Goal: Information Seeking & Learning: Learn about a topic

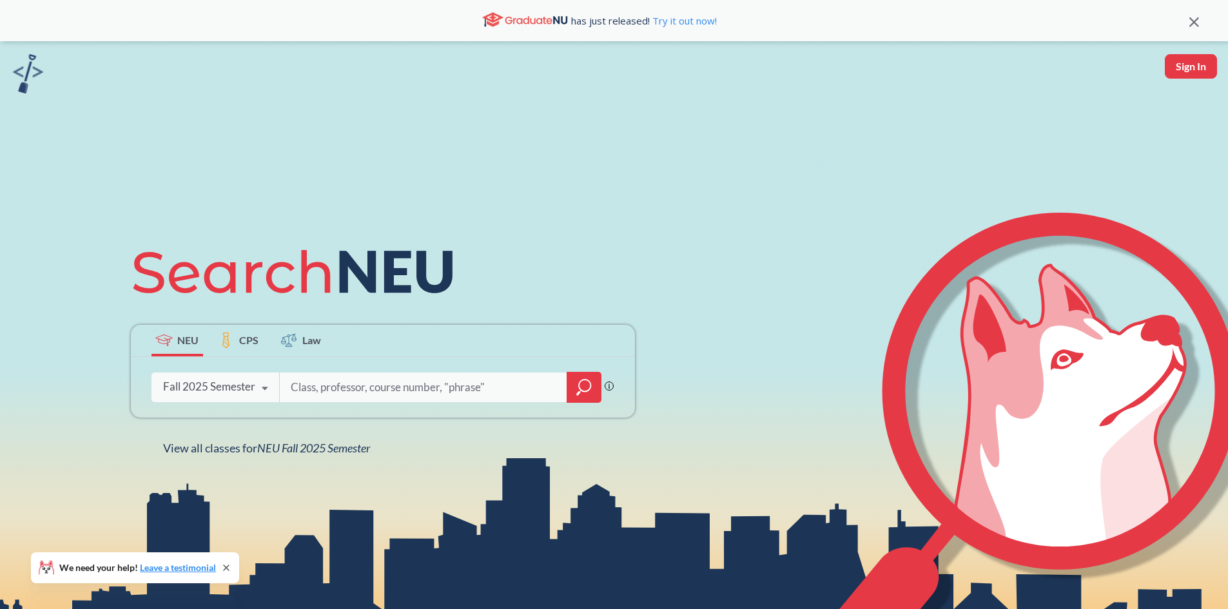
click at [431, 392] on input "search" at bounding box center [423, 387] width 268 height 27
type input "DS"
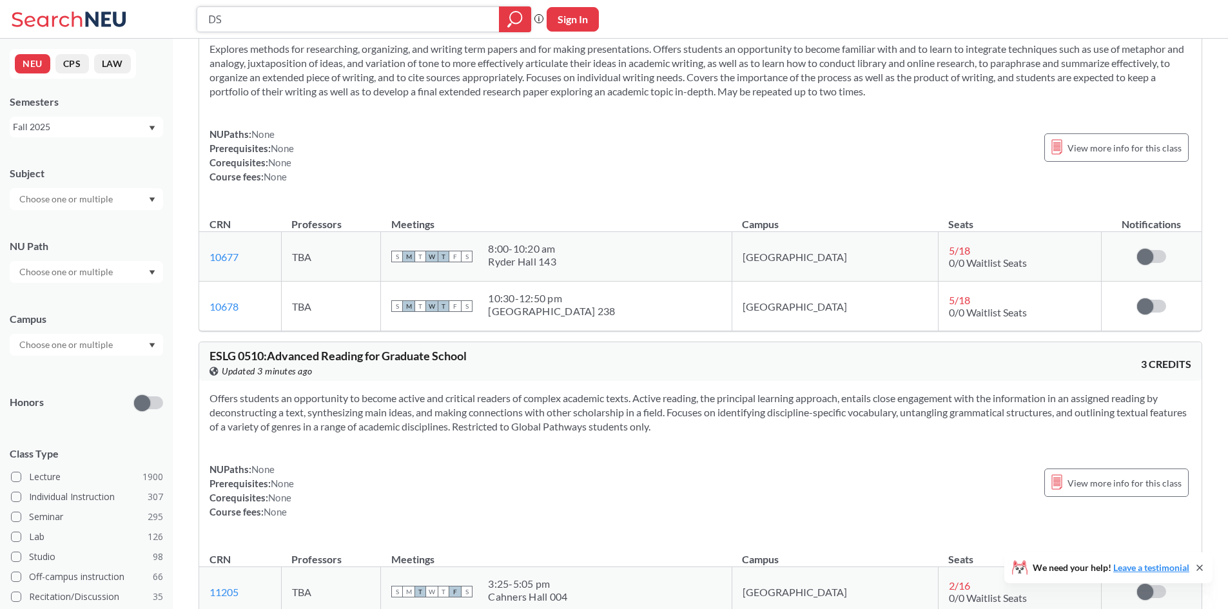
scroll to position [7777, 0]
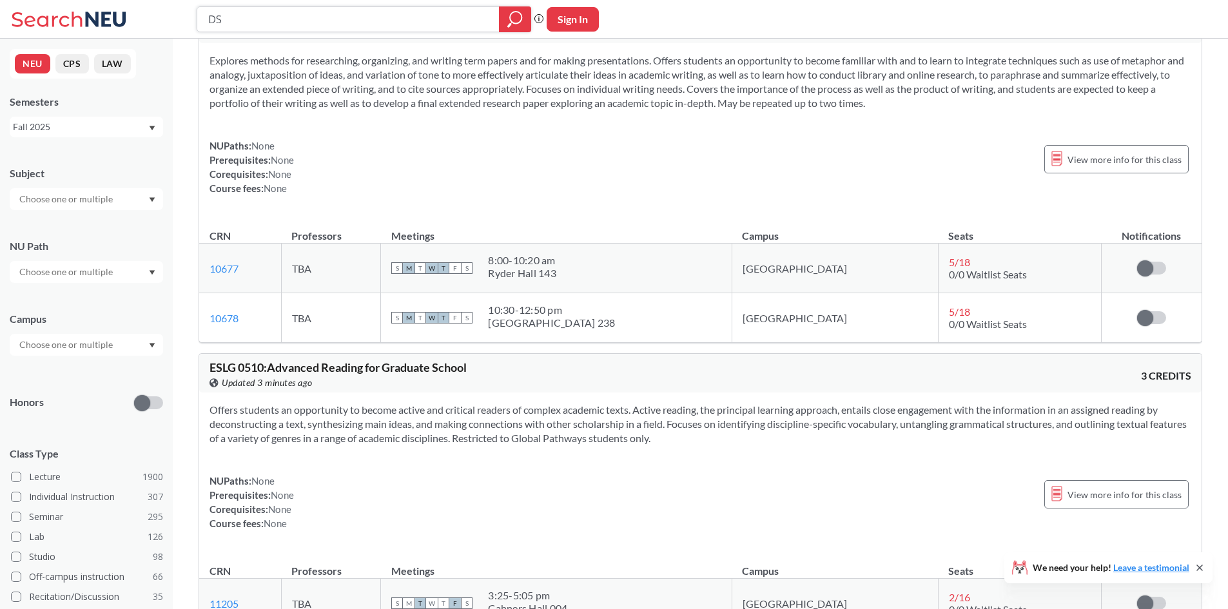
drag, startPoint x: 245, startPoint y: 25, endPoint x: 173, endPoint y: 23, distance: 72.2
click at [173, 23] on div "DS Phrase search guarantees the exact search appears in the results. Ex. If you…" at bounding box center [614, 19] width 1228 height 39
type input "CS"
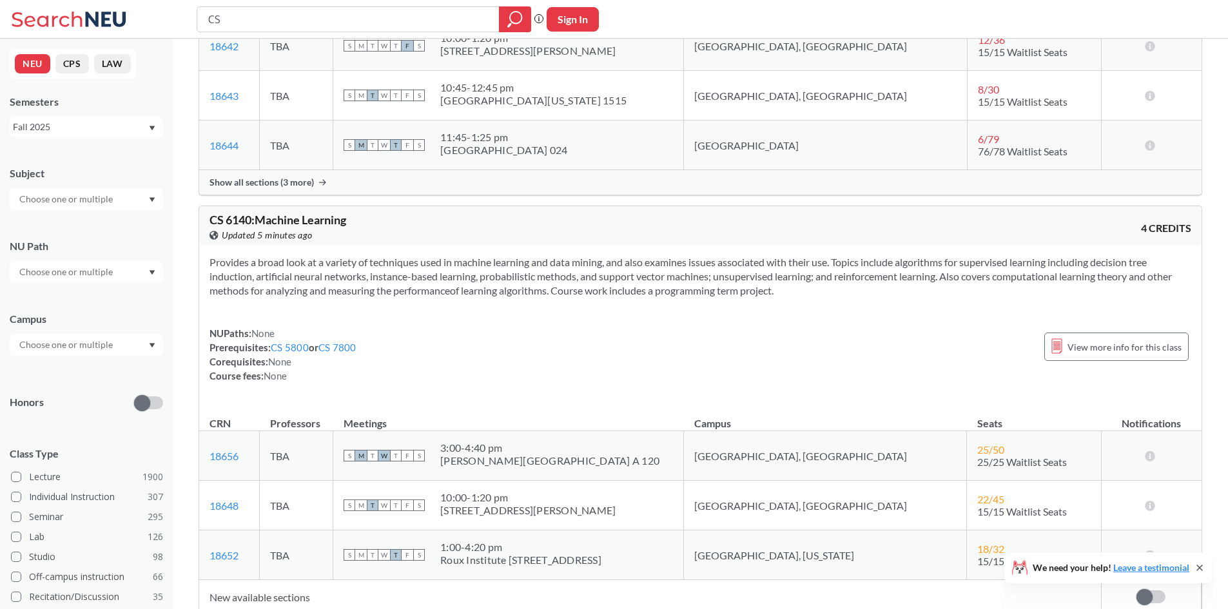
scroll to position [8711, 0]
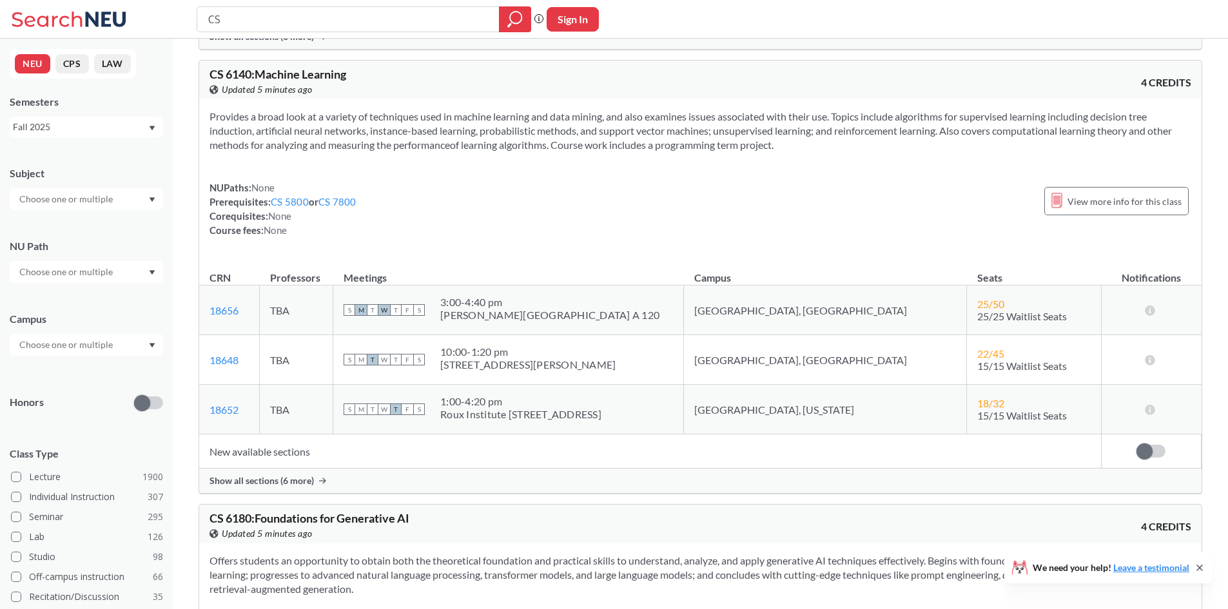
drag, startPoint x: 286, startPoint y: 471, endPoint x: 544, endPoint y: 472, distance: 257.8
click at [544, 472] on div "Show all sections (6 more)" at bounding box center [700, 481] width 1002 height 24
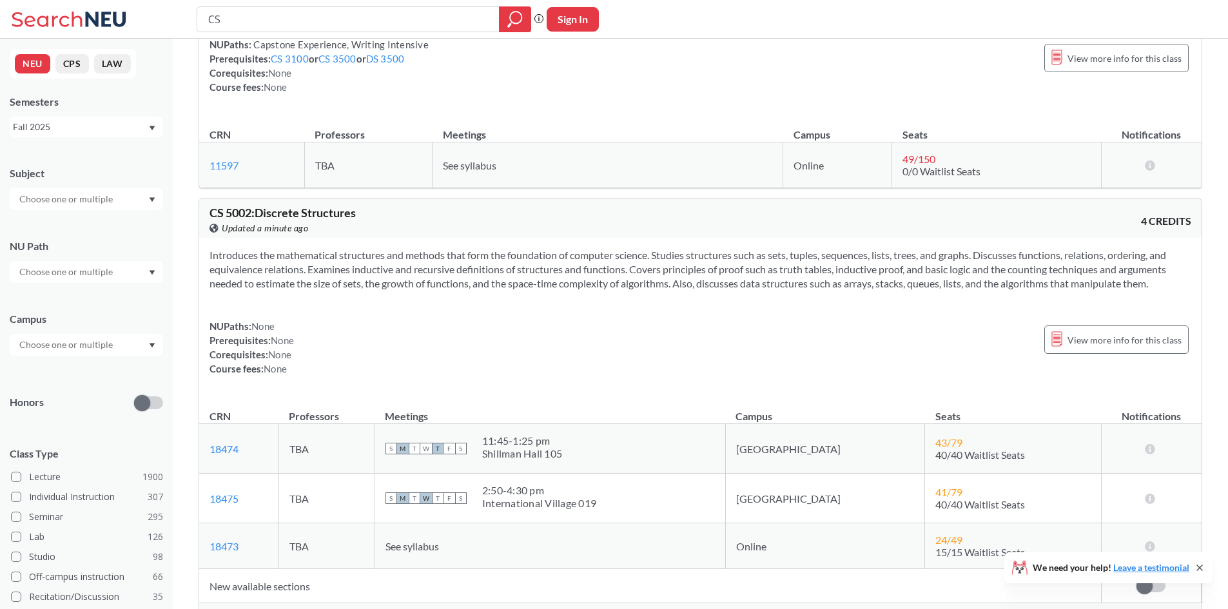
scroll to position [14712, 0]
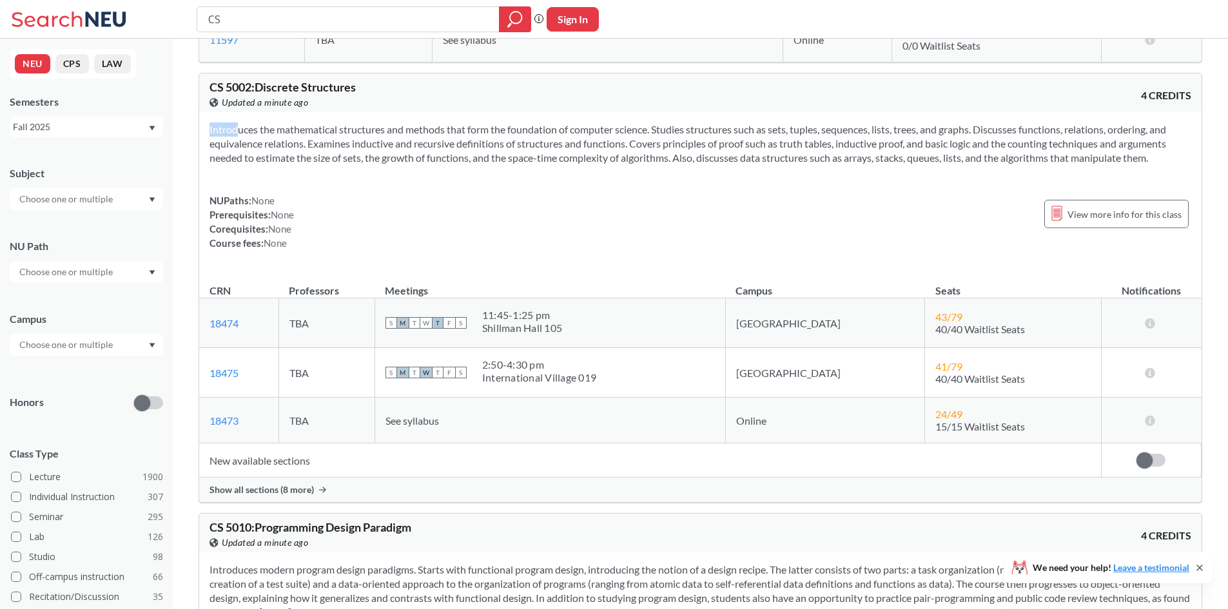
drag, startPoint x: 213, startPoint y: 132, endPoint x: 895, endPoint y: 170, distance: 683.0
click at [895, 170] on div "Introduces the mathematical structures and methods that form the foundation of …" at bounding box center [700, 191] width 1002 height 159
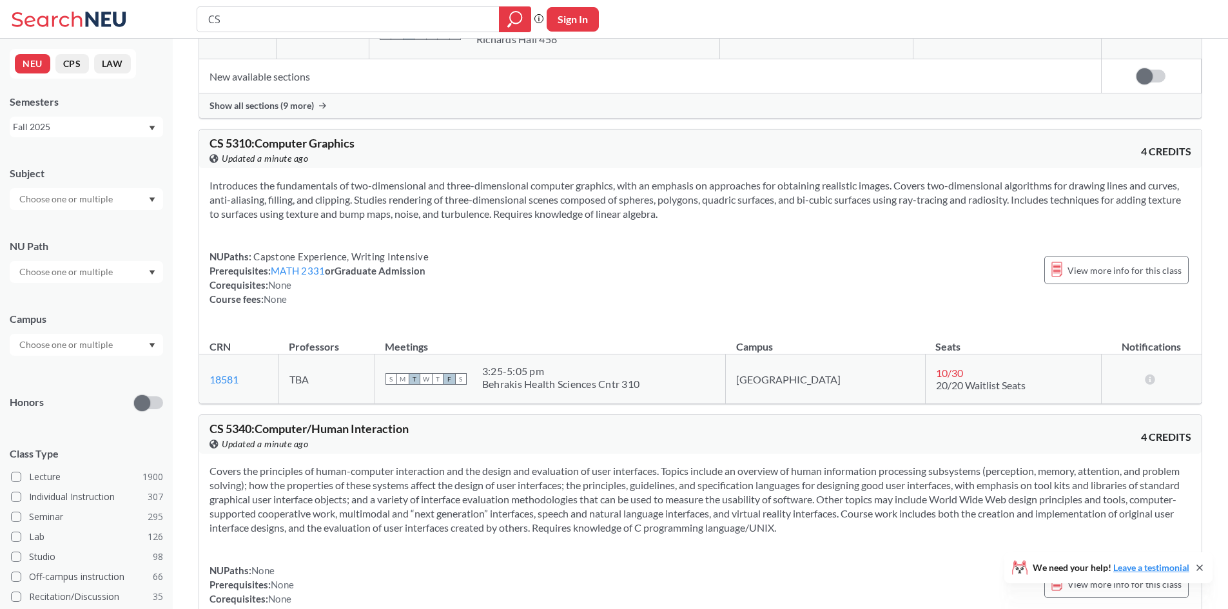
scroll to position [15612, 0]
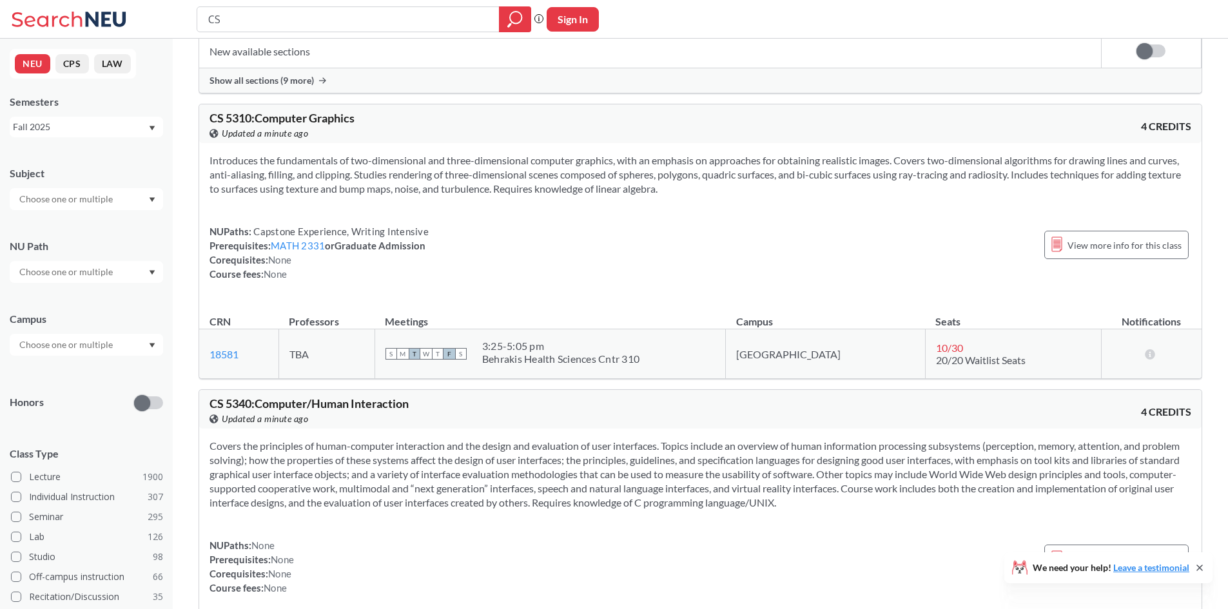
drag, startPoint x: 204, startPoint y: 155, endPoint x: 936, endPoint y: 195, distance: 732.7
click at [936, 195] on div "Introduces the fundamentals of two-dimensional and three-dimensional computer g…" at bounding box center [700, 222] width 1002 height 159
click at [936, 195] on section "Introduces the fundamentals of two-dimensional and three-dimensional computer g…" at bounding box center [700, 174] width 982 height 43
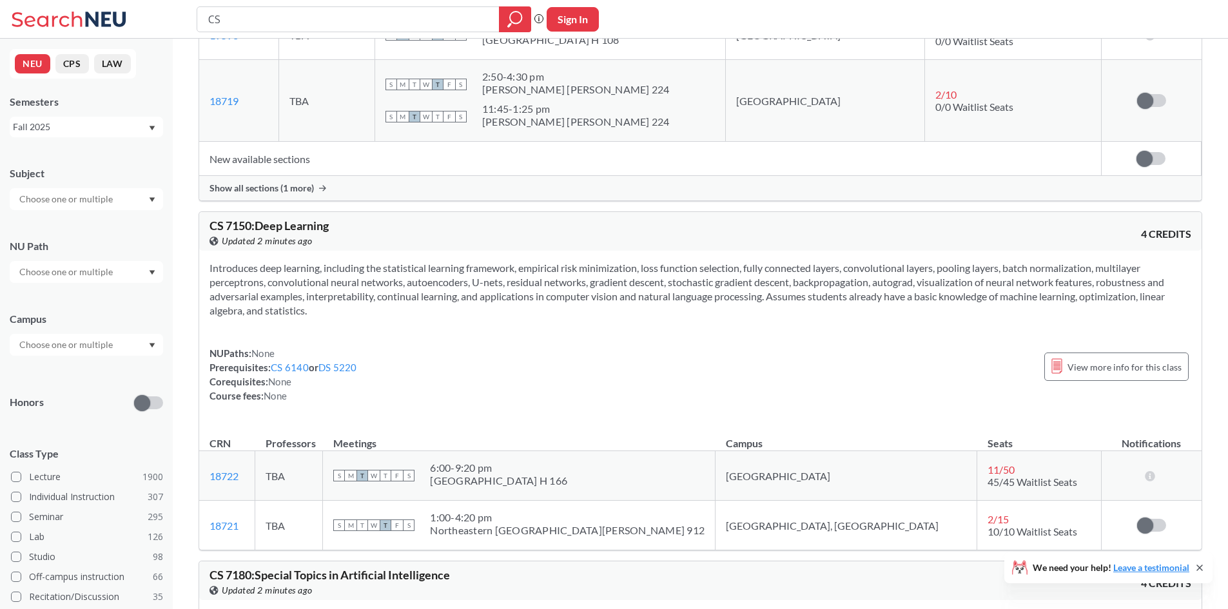
scroll to position [18748, 0]
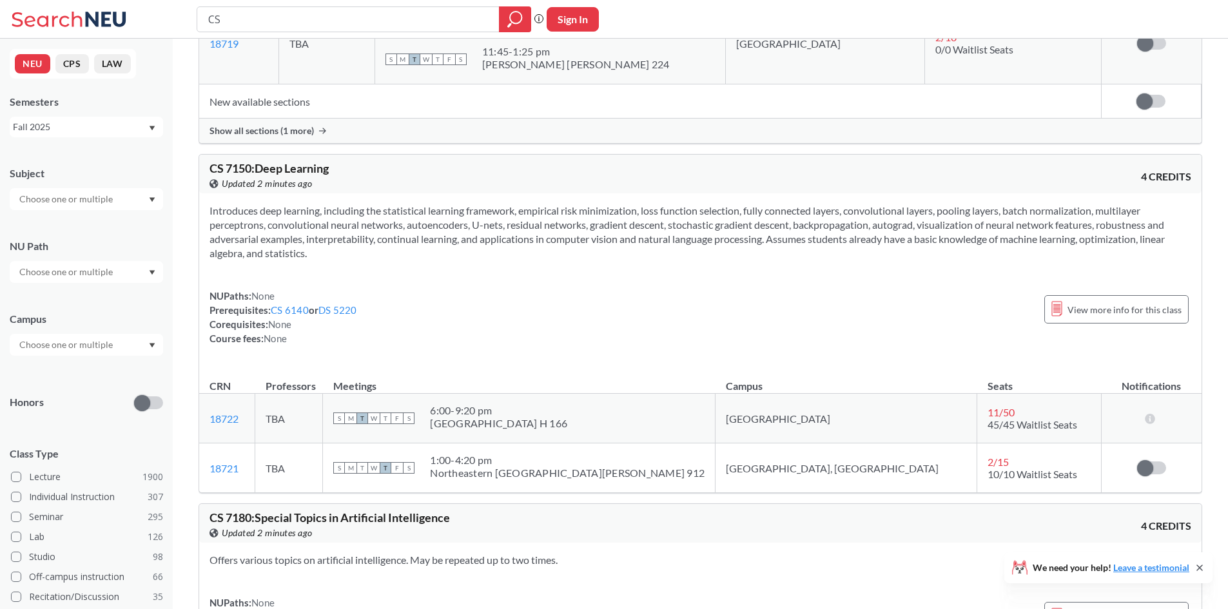
drag, startPoint x: 212, startPoint y: 205, endPoint x: 1174, endPoint y: 258, distance: 963.2
click at [1174, 258] on section "Introduces deep learning, including the statistical learning framework, empiric…" at bounding box center [700, 232] width 982 height 57
click at [509, 253] on section "Introduces deep learning, including the statistical learning framework, empiric…" at bounding box center [700, 232] width 982 height 57
click at [592, 255] on section "Introduces deep learning, including the statistical learning framework, empiric…" at bounding box center [700, 232] width 982 height 57
drag, startPoint x: 365, startPoint y: 258, endPoint x: 188, endPoint y: 203, distance: 184.9
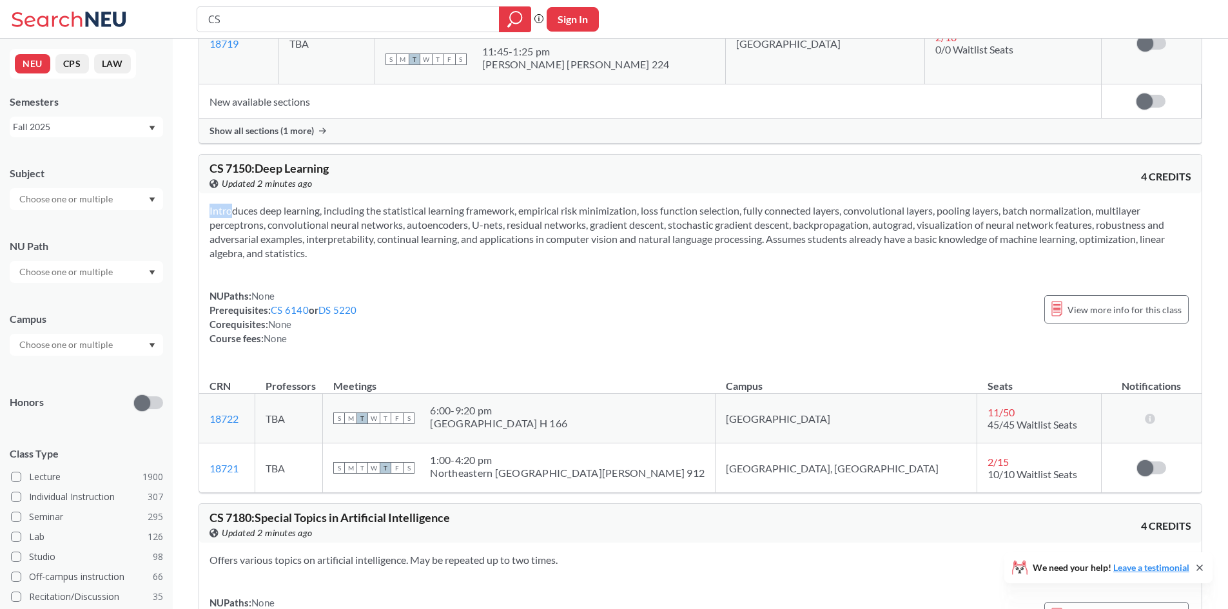
click at [672, 281] on div "Introduces deep learning, including the statistical learning framework, empiric…" at bounding box center [700, 279] width 1002 height 173
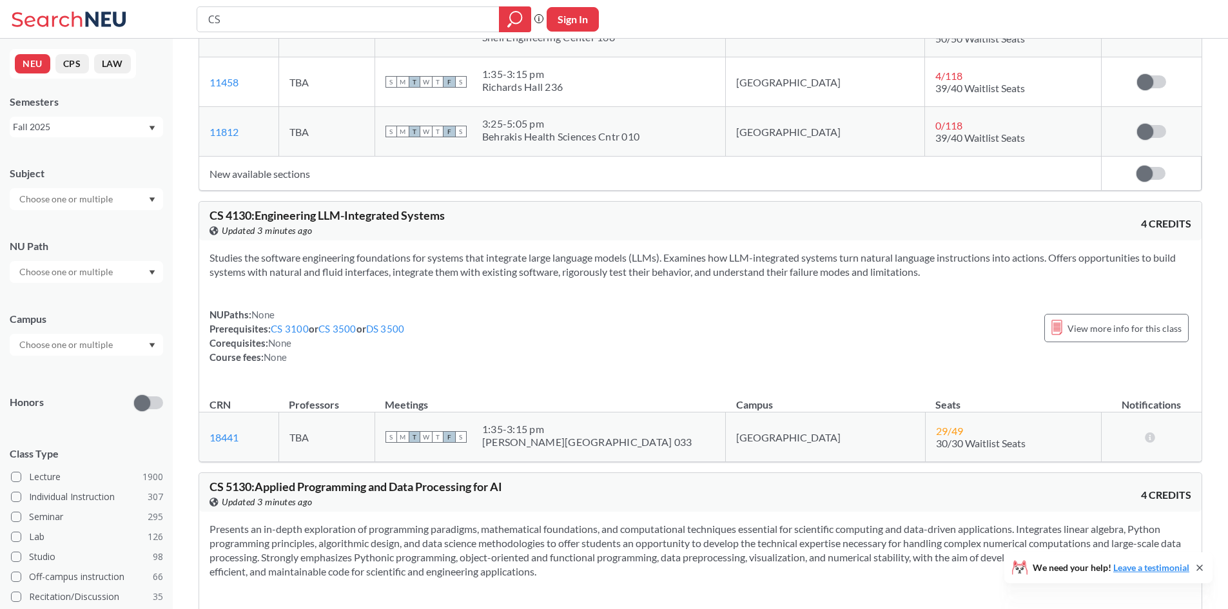
scroll to position [23196, 0]
click at [222, 435] on link "18441" at bounding box center [223, 438] width 29 height 12
drag, startPoint x: 468, startPoint y: 208, endPoint x: 452, endPoint y: 217, distance: 17.6
click at [452, 217] on div "CS 4130 : Engineering LLM-Integrated Systems View this course on Banner. Update…" at bounding box center [700, 221] width 1002 height 39
drag, startPoint x: 452, startPoint y: 217, endPoint x: 211, endPoint y: 215, distance: 241.7
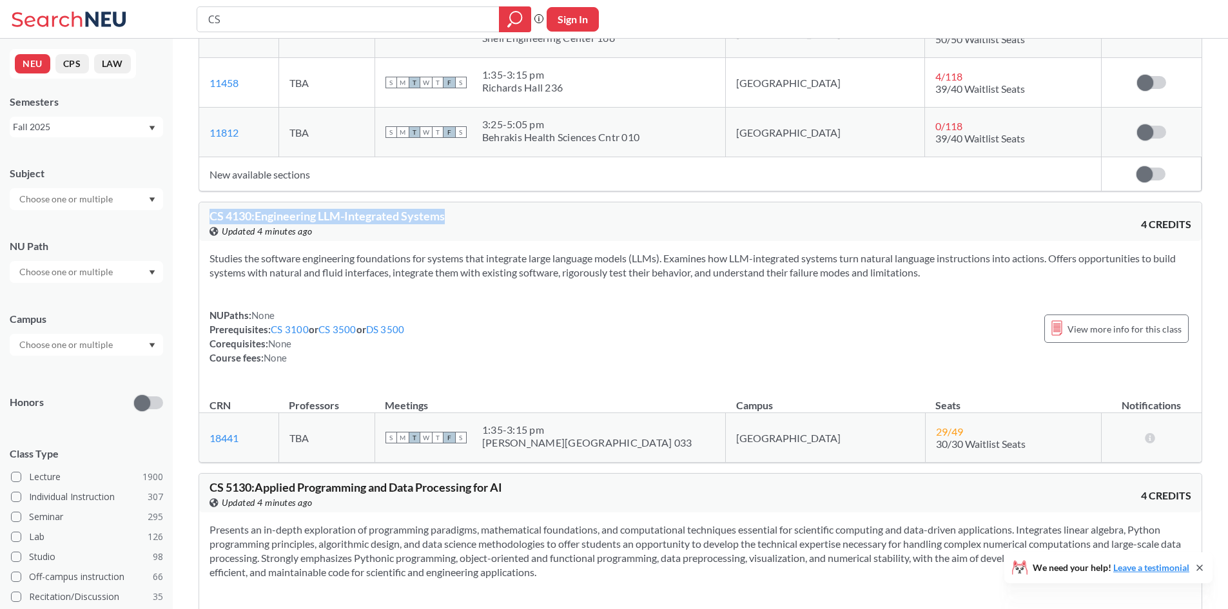
click at [211, 215] on div "CS 4130 : Engineering LLM-Integrated Systems View this course on Banner. Update…" at bounding box center [454, 224] width 491 height 28
click at [404, 240] on div "CS 4130 : Engineering LLM-Integrated Systems View this course on Banner. Update…" at bounding box center [700, 221] width 1002 height 39
drag, startPoint x: 208, startPoint y: 217, endPoint x: 254, endPoint y: 217, distance: 46.4
click at [254, 217] on div "CS 4130 : Engineering LLM-Integrated Systems View this course on Banner. Update…" at bounding box center [700, 221] width 1002 height 39
click at [547, 263] on section "Studies the software engineering foundations for systems that integrate large l…" at bounding box center [700, 265] width 982 height 28
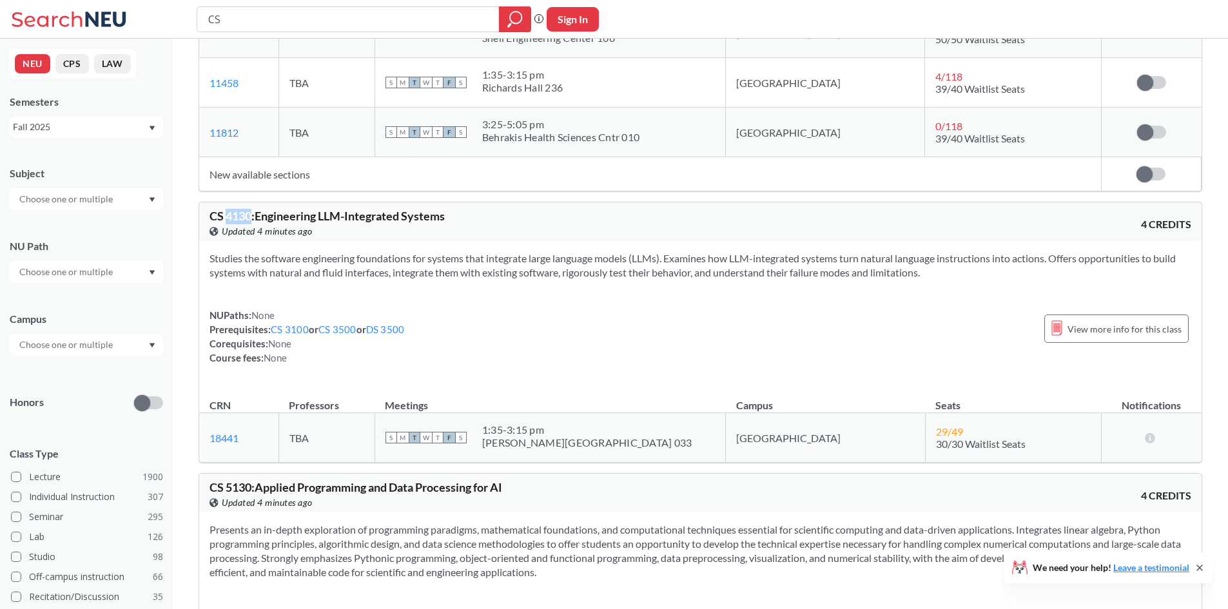
drag, startPoint x: 226, startPoint y: 217, endPoint x: 251, endPoint y: 217, distance: 25.8
click at [251, 217] on span "CS 4130 : Engineering LLM-Integrated Systems" at bounding box center [326, 216] width 235 height 14
copy span "4130"
click at [708, 331] on div "NUPaths: None Prerequisites: CS 3100 or CS 3500 or DS 3500 Corequisites: None C…" at bounding box center [700, 336] width 982 height 57
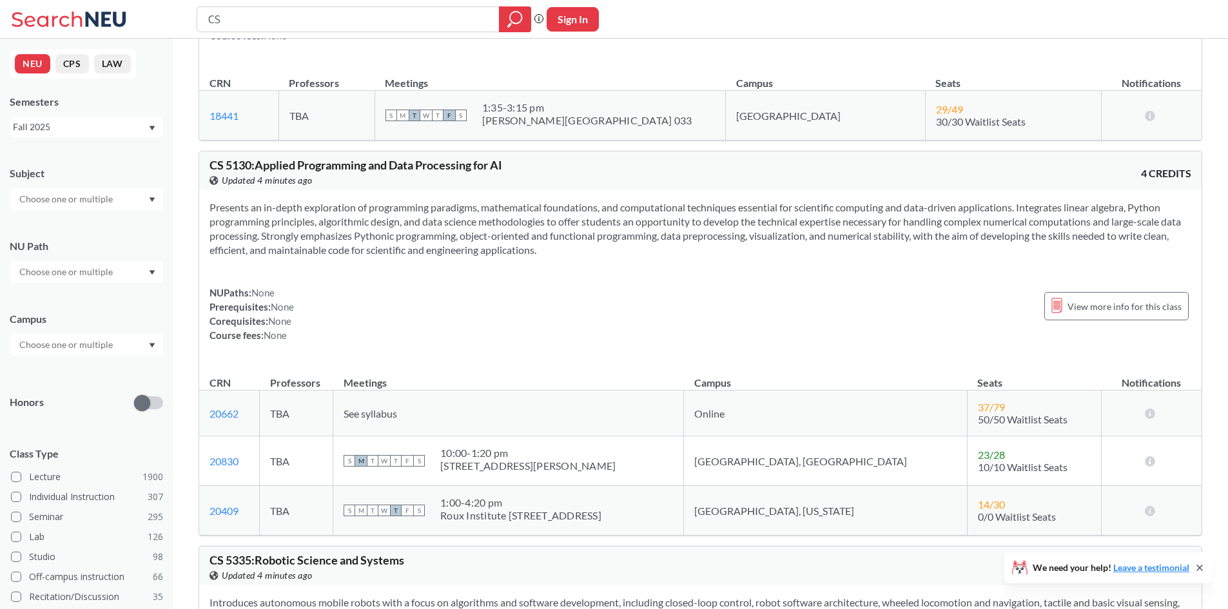
scroll to position [23454, 0]
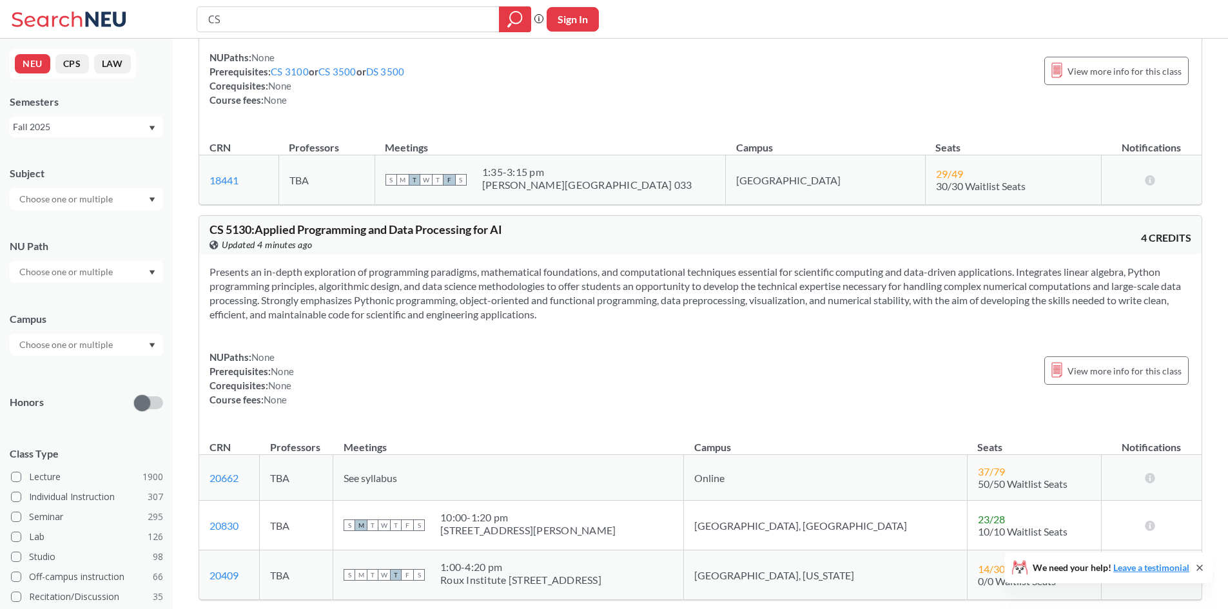
drag, startPoint x: 222, startPoint y: 277, endPoint x: 657, endPoint y: 311, distance: 436.4
click at [657, 311] on section "Presents an in-depth exploration of programming paradigms, mathematical foundat…" at bounding box center [700, 293] width 982 height 57
drag, startPoint x: 538, startPoint y: 310, endPoint x: 236, endPoint y: 255, distance: 307.3
click at [236, 255] on div "Presents an in-depth exploration of programming paradigms, mathematical foundat…" at bounding box center [700, 341] width 1002 height 173
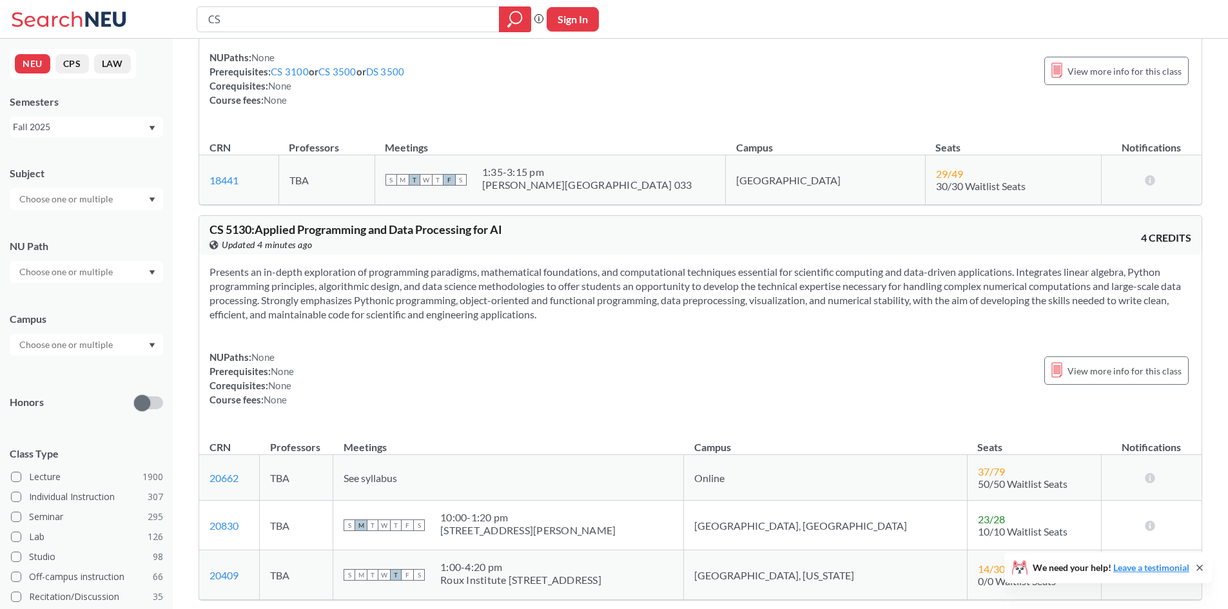
click at [668, 329] on div "Presents an in-depth exploration of programming paradigms, mathematical foundat…" at bounding box center [700, 341] width 1002 height 173
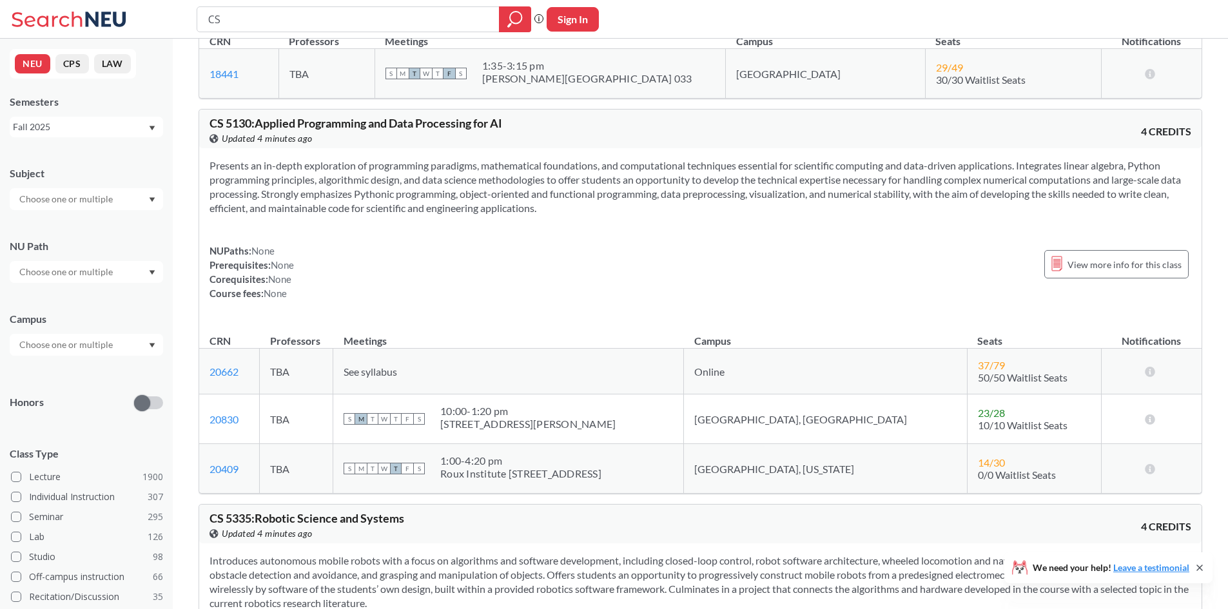
scroll to position [23582, 0]
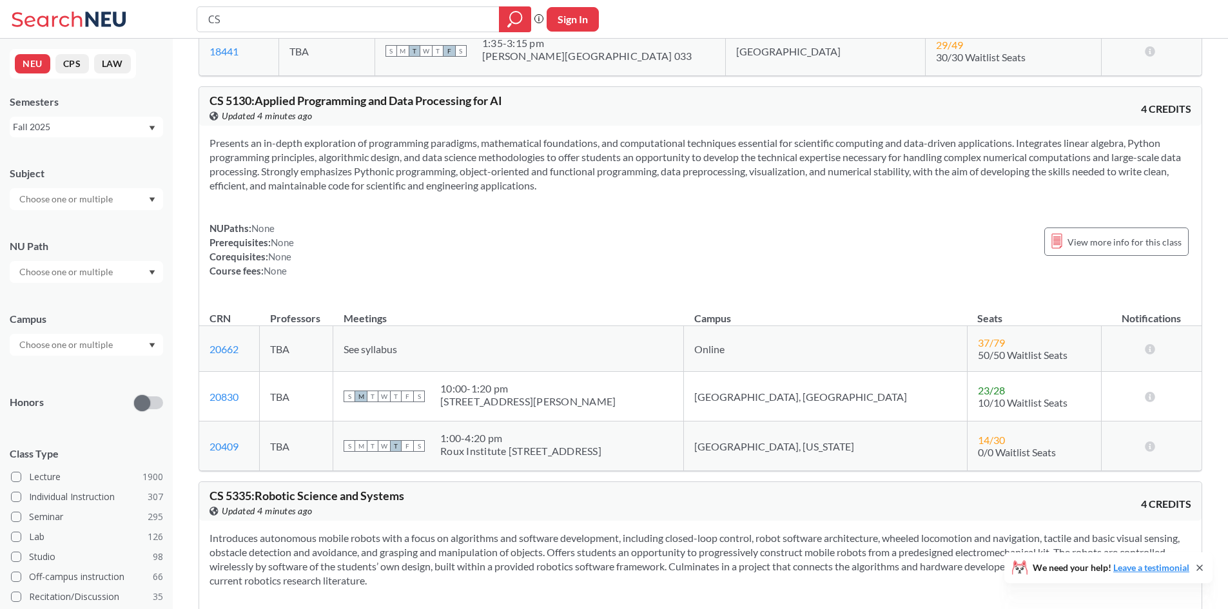
drag, startPoint x: 208, startPoint y: 140, endPoint x: 633, endPoint y: 190, distance: 427.7
click at [633, 190] on div "Presents an in-depth exploration of programming paradigms, mathematical foundat…" at bounding box center [700, 212] width 1002 height 173
click at [633, 190] on section "Presents an in-depth exploration of programming paradigms, mathematical foundat…" at bounding box center [700, 164] width 982 height 57
drag, startPoint x: 209, startPoint y: 142, endPoint x: 599, endPoint y: 190, distance: 393.5
click at [599, 190] on div "Presents an in-depth exploration of programming paradigms, mathematical foundat…" at bounding box center [700, 212] width 1002 height 173
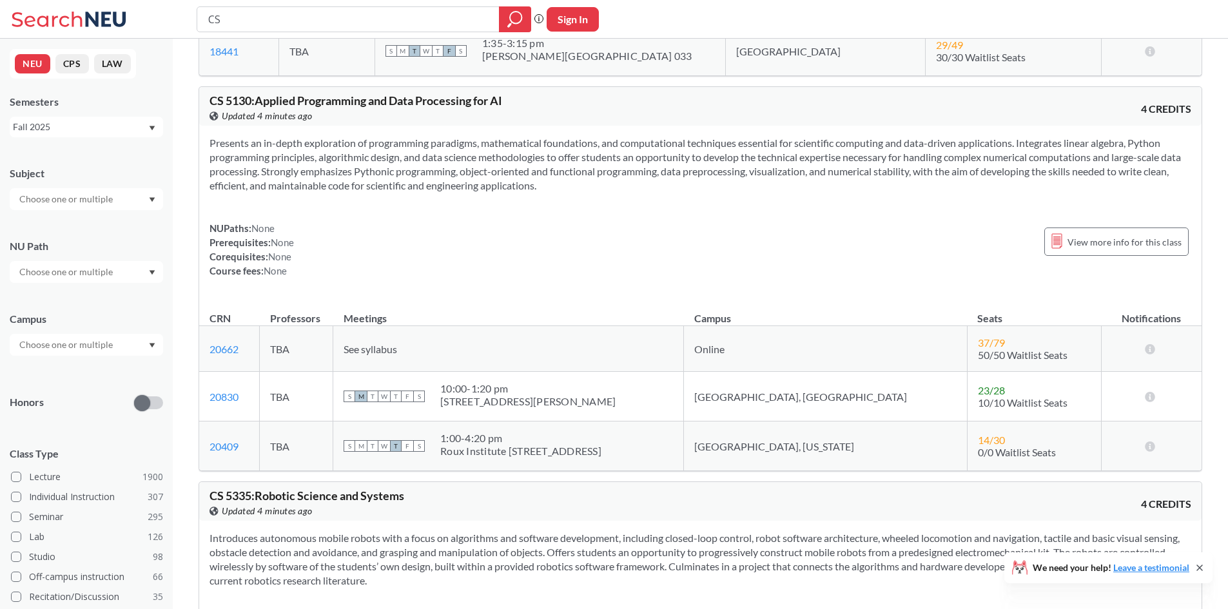
click at [599, 190] on section "Presents an in-depth exploration of programming paradigms, mathematical foundat…" at bounding box center [700, 164] width 982 height 57
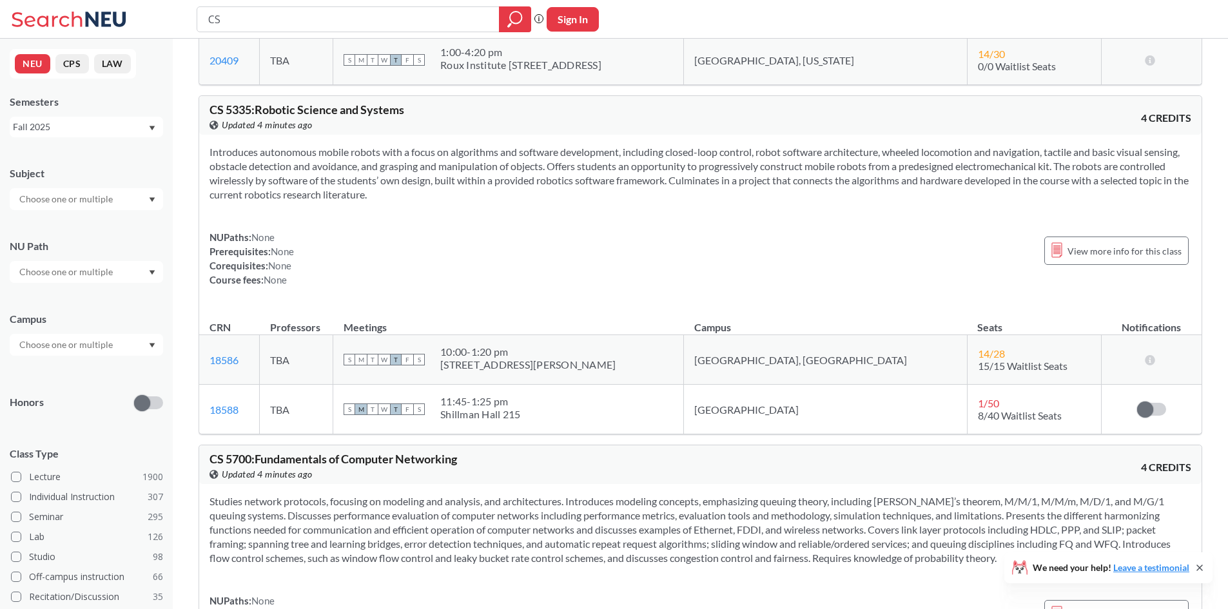
scroll to position [23969, 0]
drag, startPoint x: 206, startPoint y: 151, endPoint x: 587, endPoint y: 201, distance: 383.5
click at [587, 201] on div "Introduces autonomous mobile robots with a focus on algorithms and software dev…" at bounding box center [700, 220] width 1002 height 173
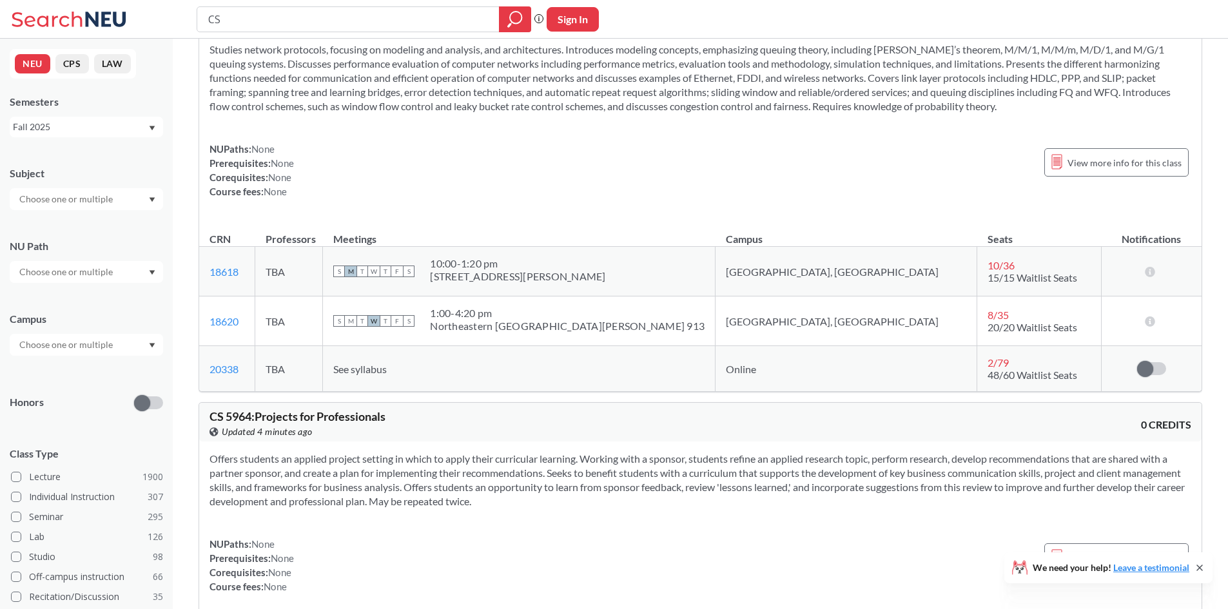
scroll to position [24227, 0]
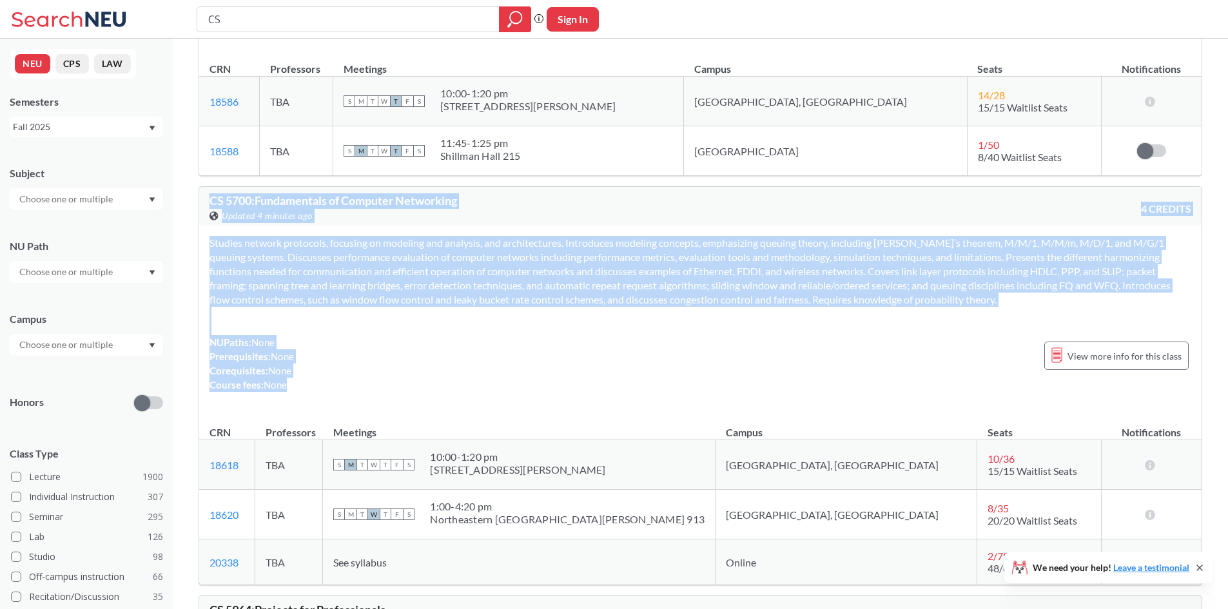
drag, startPoint x: 203, startPoint y: 199, endPoint x: 730, endPoint y: 389, distance: 560.7
click at [730, 389] on div "CS 5700 : Fundamentals of Computer Networking View this course on Banner. Updat…" at bounding box center [701, 385] width 1004 height 399
click at [730, 379] on div "NUPaths: None Prerequisites: None Corequisites: None Course fees: None View mor…" at bounding box center [700, 363] width 982 height 57
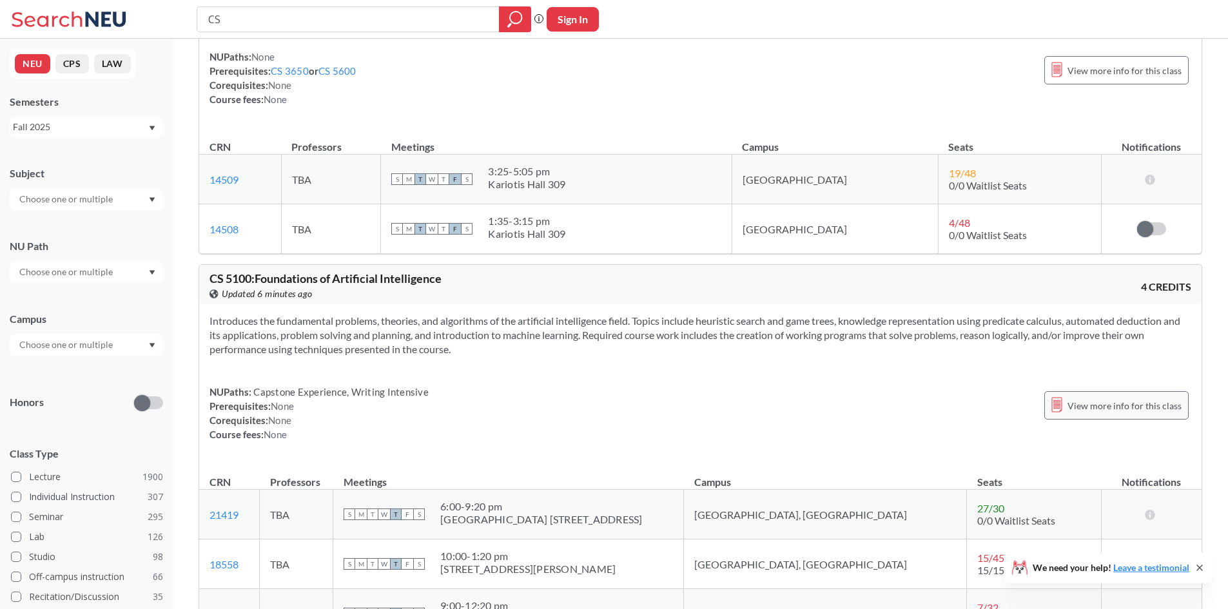
scroll to position [29168, 0]
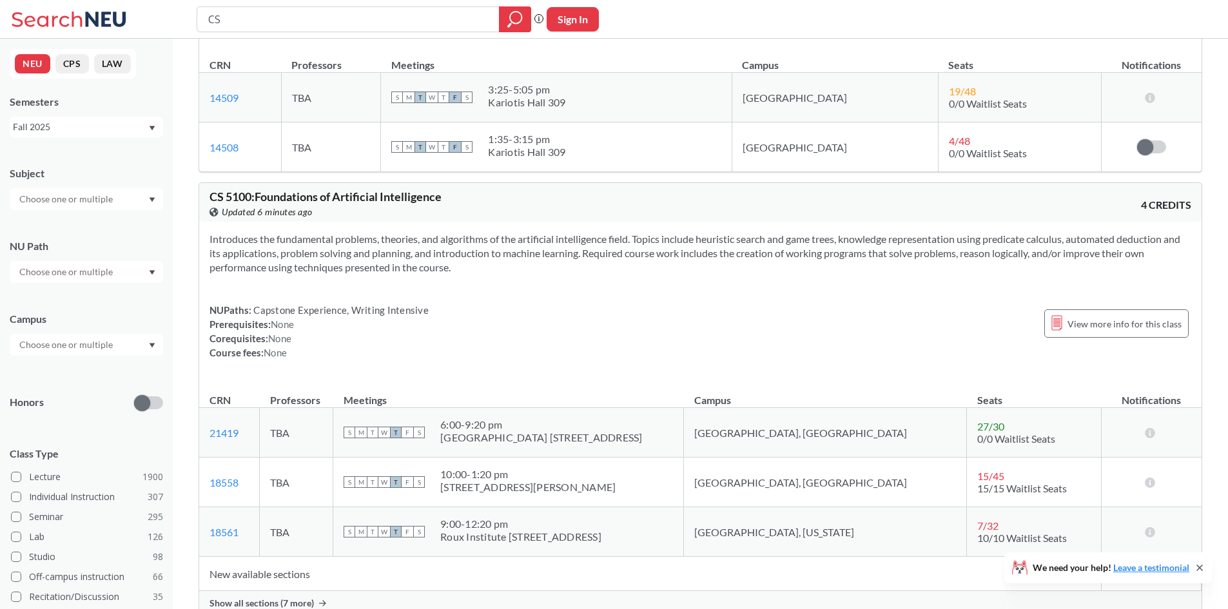
drag, startPoint x: 204, startPoint y: 239, endPoint x: 506, endPoint y: 267, distance: 303.0
click at [506, 267] on div "Introduces the fundamental problems, theories, and algorithms of the artificial…" at bounding box center [700, 301] width 1002 height 159
click at [506, 267] on section "Introduces the fundamental problems, theories, and algorithms of the artificial…" at bounding box center [700, 253] width 982 height 43
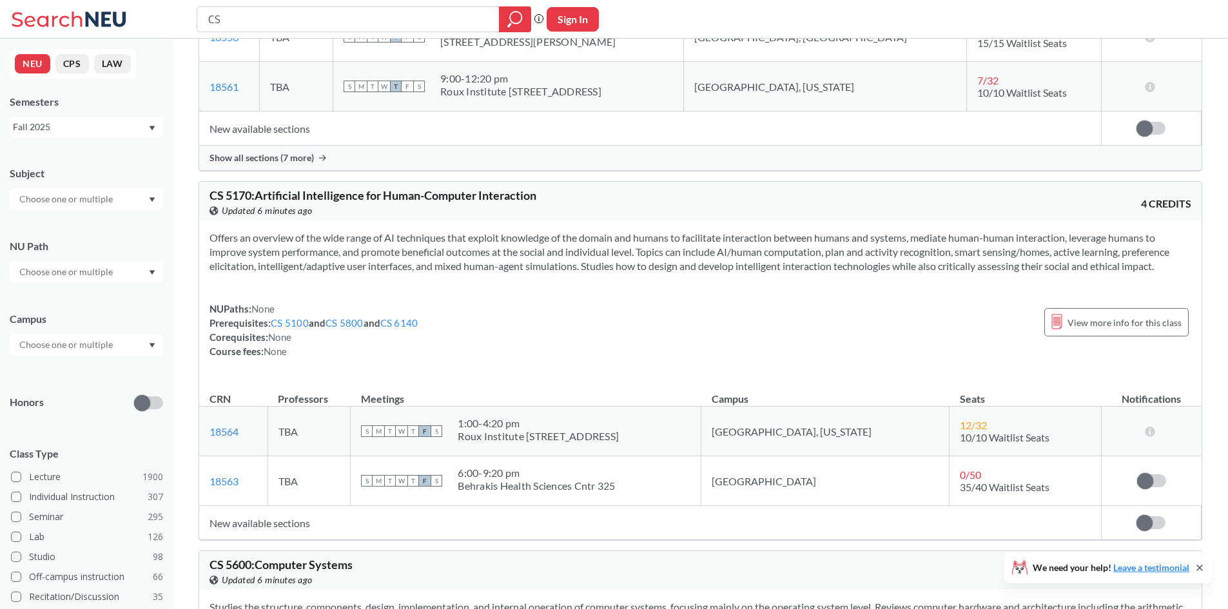
scroll to position [29658, 0]
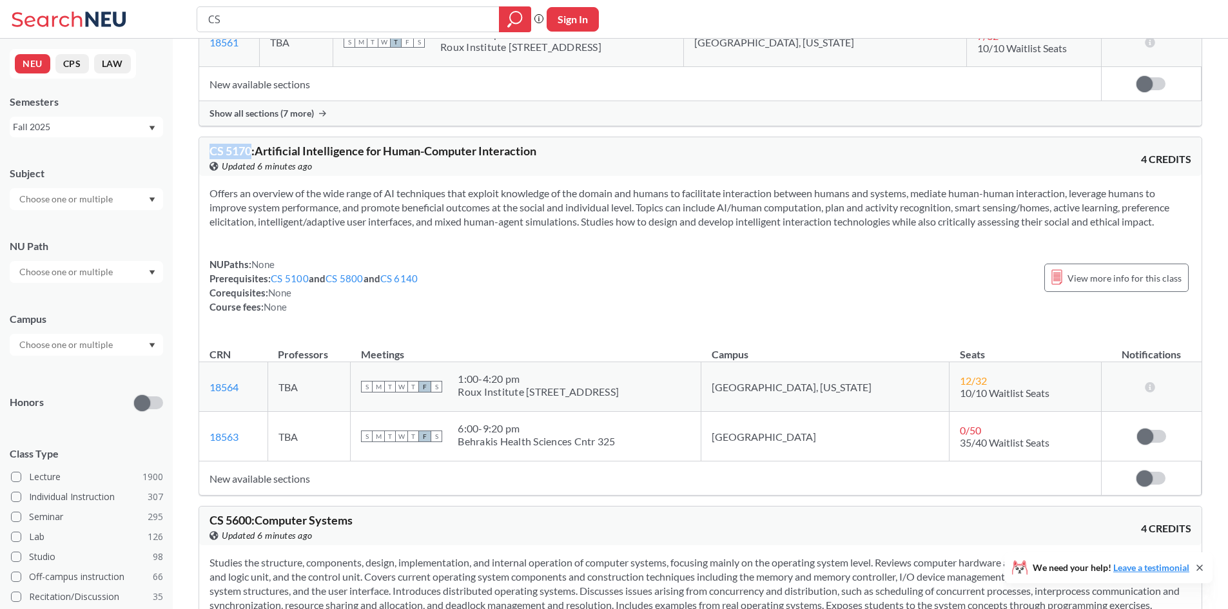
drag, startPoint x: 209, startPoint y: 152, endPoint x: 254, endPoint y: 151, distance: 44.5
click at [254, 151] on span "CS 5170 : Artificial Intelligence for Human-Computer Interaction" at bounding box center [372, 151] width 327 height 14
copy span "CS 5170"
click at [793, 254] on div "Offers an overview of the wide range of AI techniques that exploit knowledge of…" at bounding box center [700, 255] width 1002 height 159
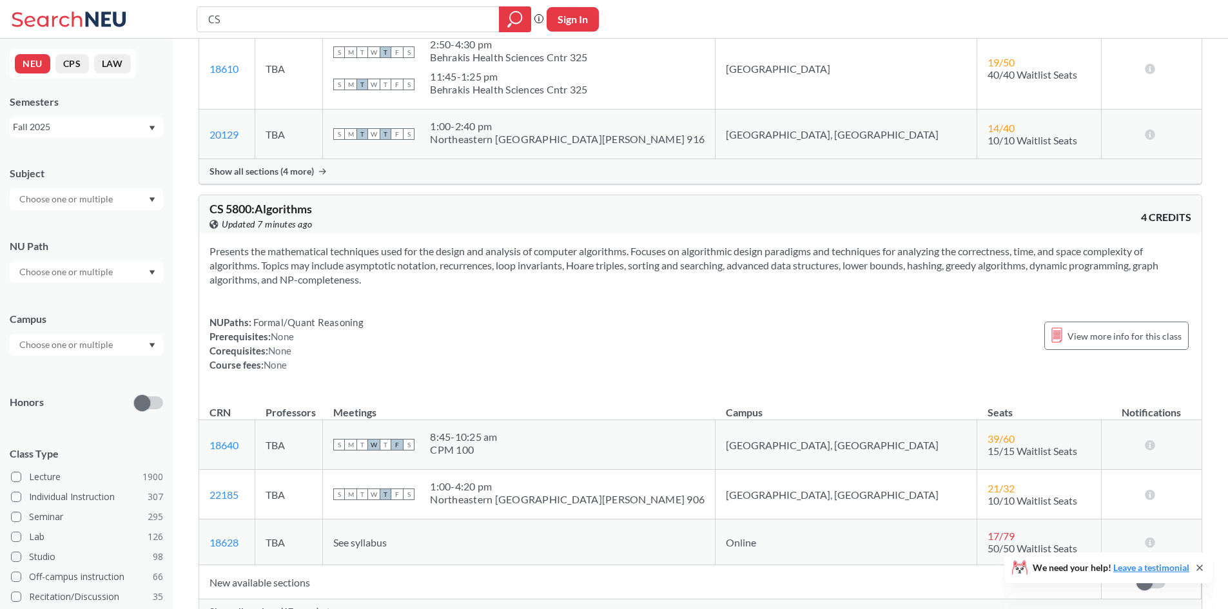
scroll to position [30528, 0]
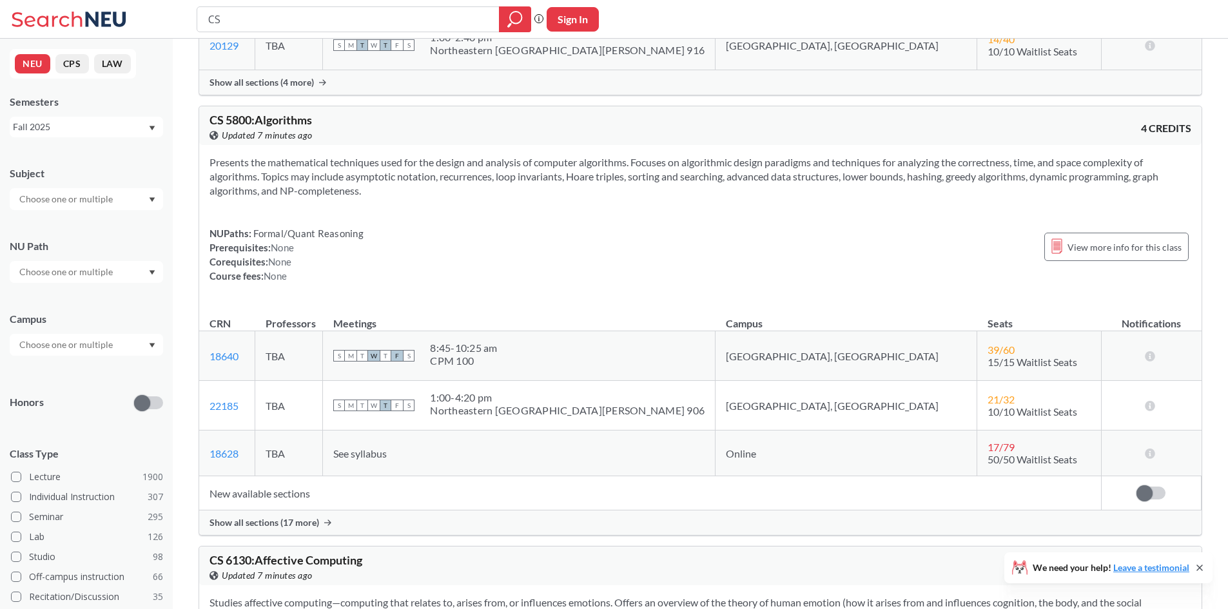
click at [237, 525] on span "Show all sections (17 more)" at bounding box center [264, 523] width 110 height 12
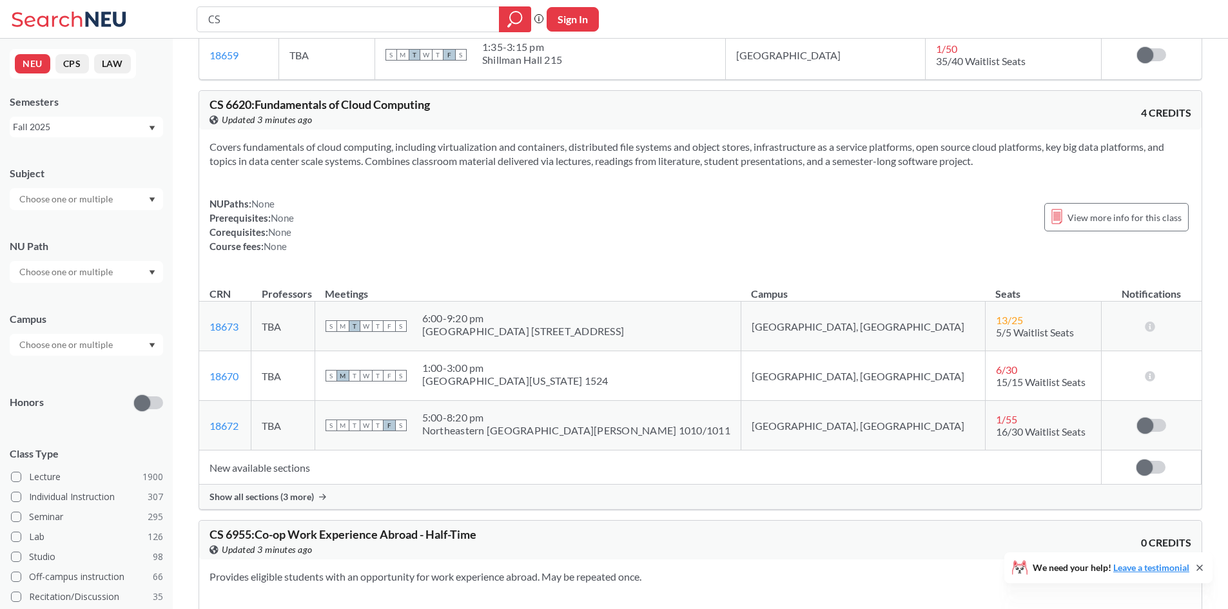
scroll to position [37683, 0]
click at [298, 491] on span "Show all sections (3 more)" at bounding box center [261, 495] width 104 height 12
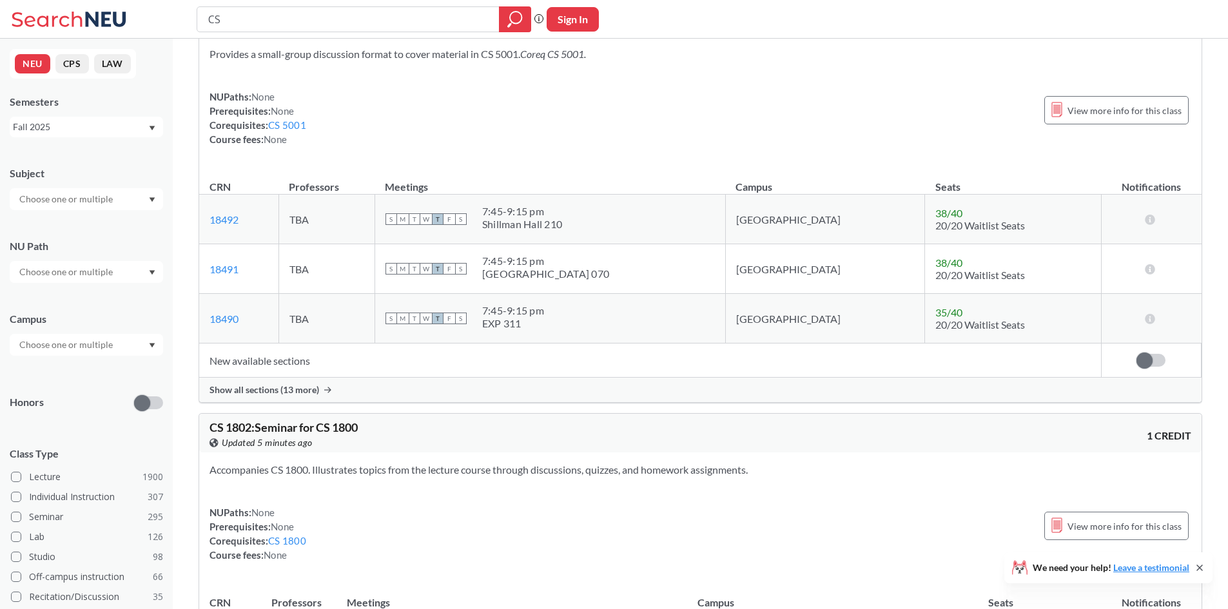
scroll to position [0, 0]
